Goal: Check status: Check status

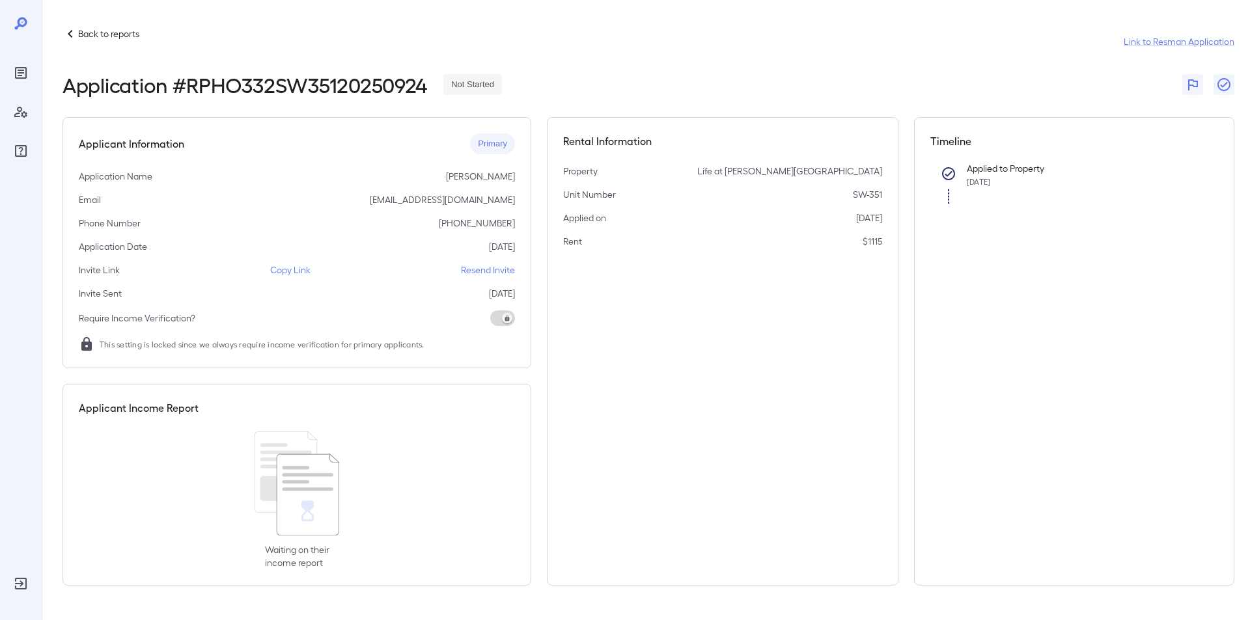
click at [90, 32] on p "Back to reports" at bounding box center [108, 33] width 61 height 13
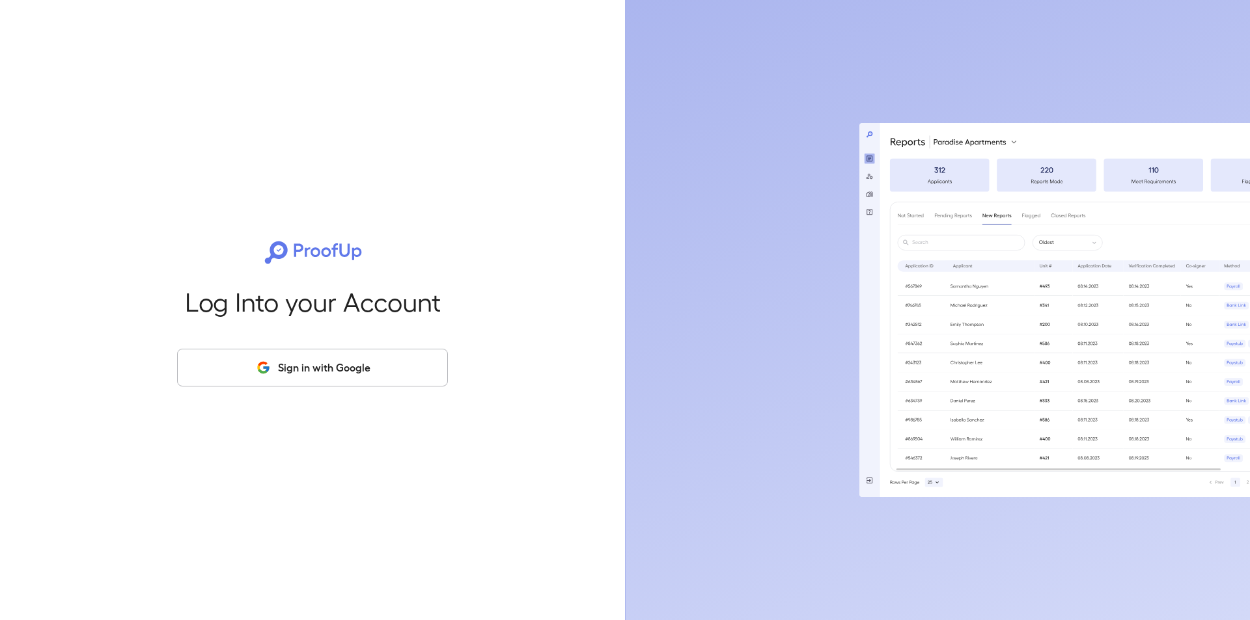
click at [329, 370] on button "Sign in with Google" at bounding box center [312, 368] width 271 height 38
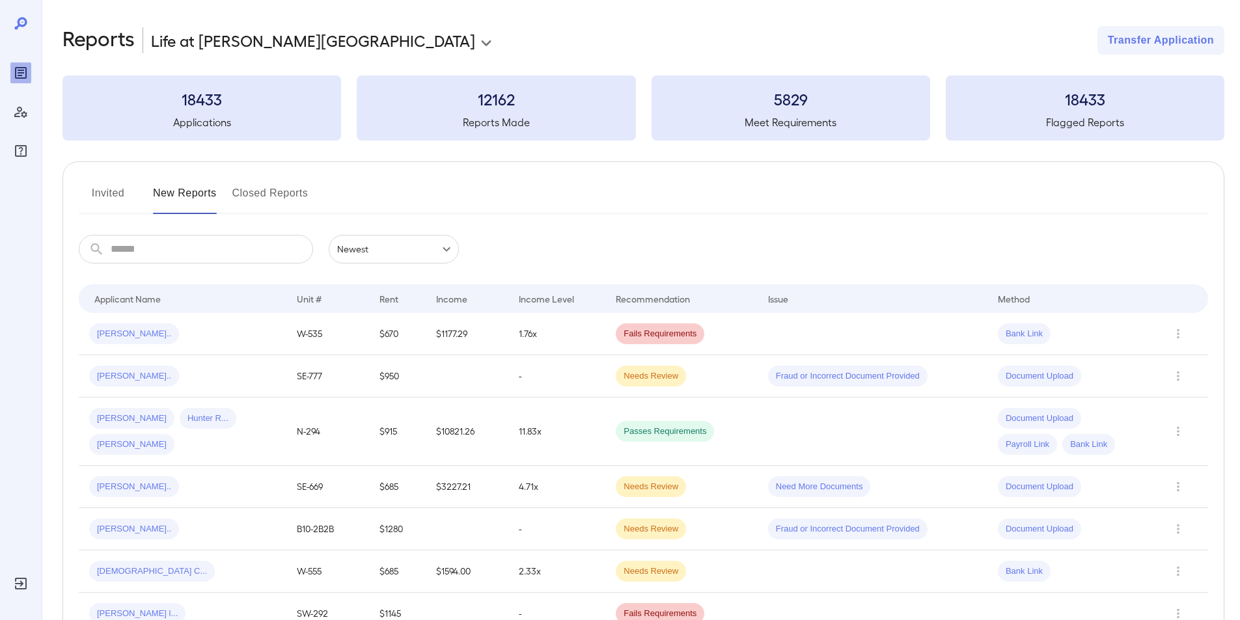
click at [118, 331] on span "[PERSON_NAME].." at bounding box center [134, 334] width 90 height 12
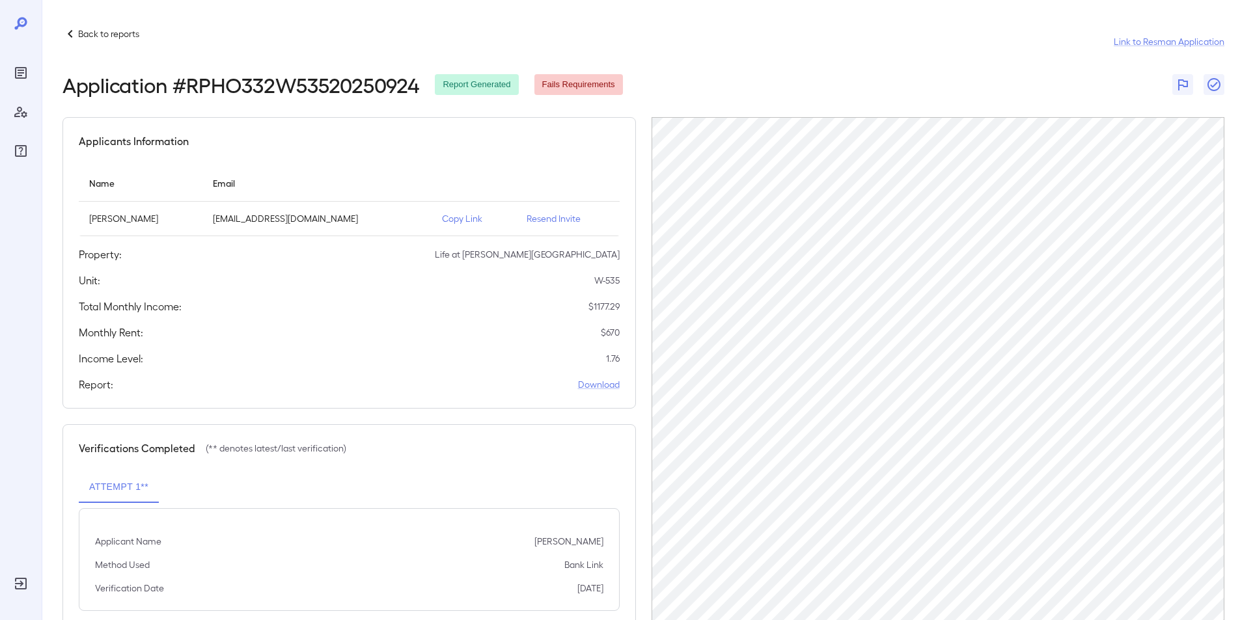
click at [87, 30] on p "Back to reports" at bounding box center [108, 33] width 61 height 13
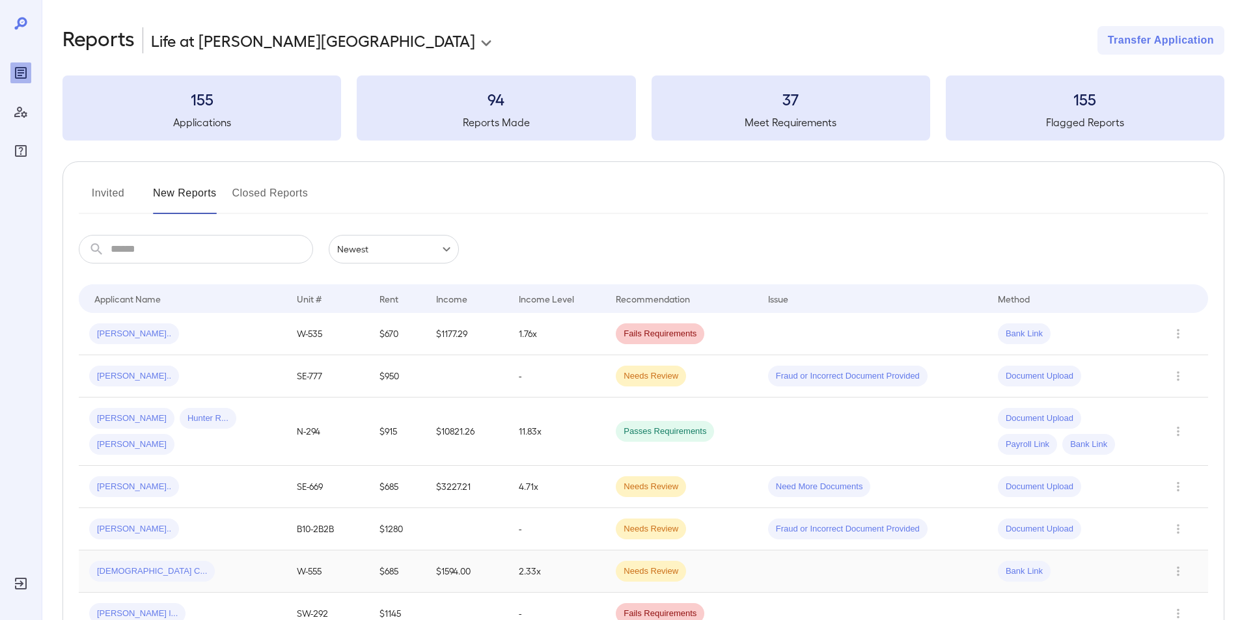
click at [117, 569] on span "Jaina C..." at bounding box center [152, 572] width 126 height 12
